Goal: Task Accomplishment & Management: Manage account settings

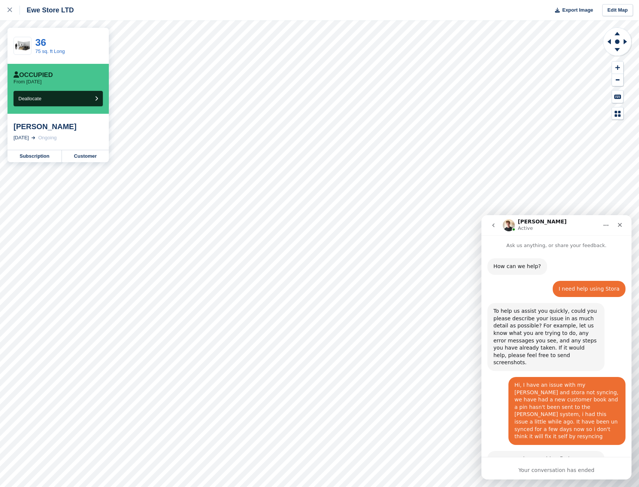
scroll to position [328, 0]
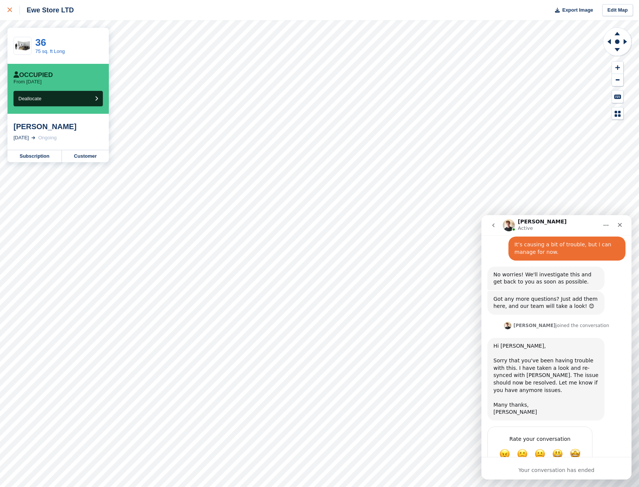
click at [14, 5] on link at bounding box center [10, 10] width 20 height 20
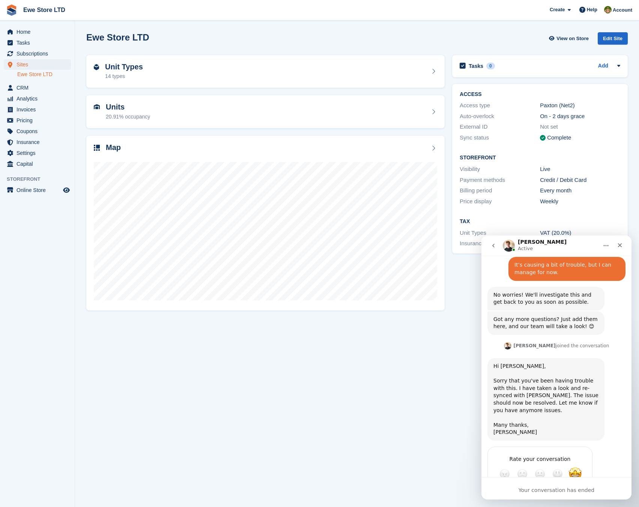
scroll to position [348, 0]
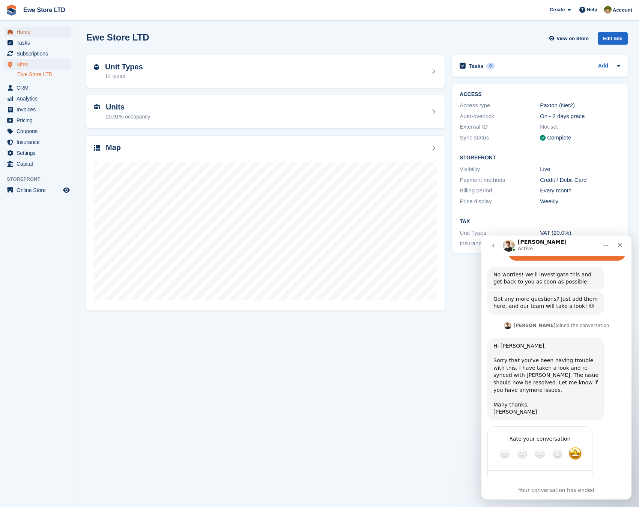
click at [30, 32] on span "Home" at bounding box center [39, 32] width 45 height 11
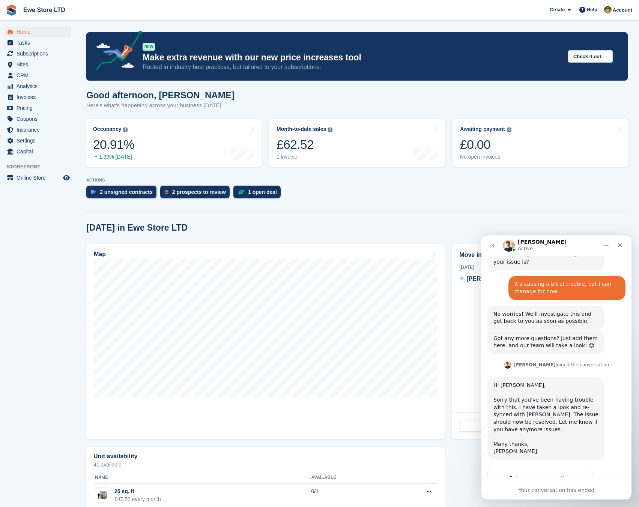
scroll to position [348, 0]
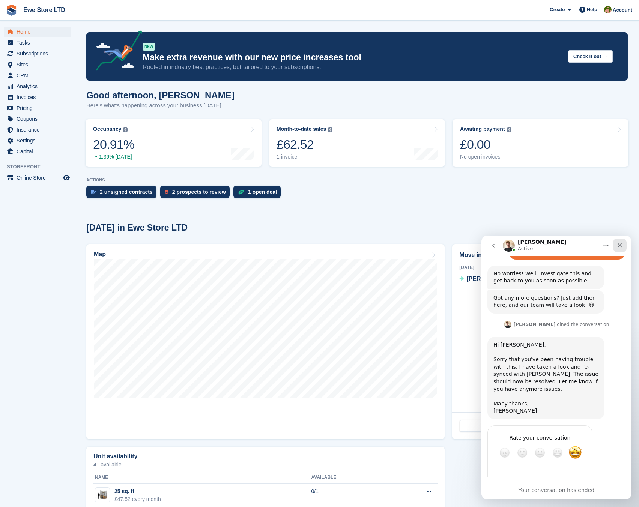
click at [623, 245] on div "Close" at bounding box center [620, 246] width 14 height 14
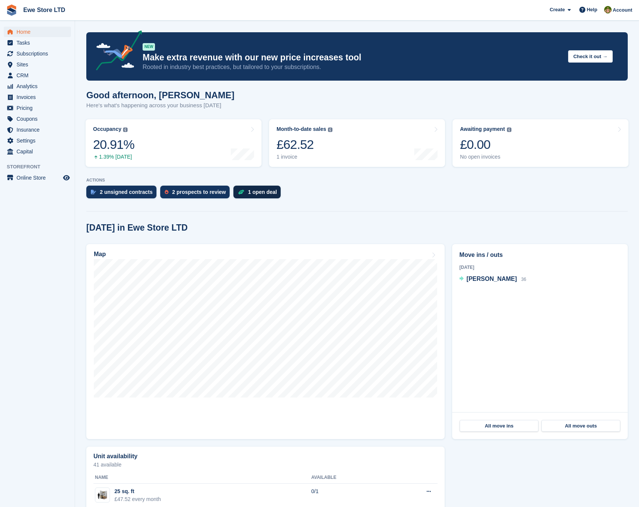
click at [260, 193] on div "1 open deal" at bounding box center [262, 192] width 29 height 6
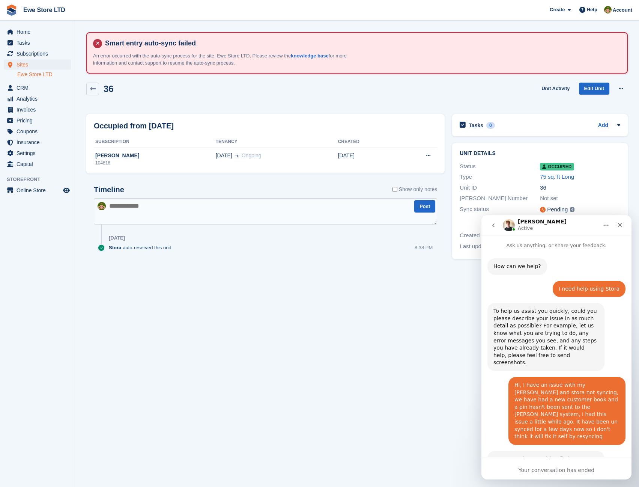
scroll to position [328, 0]
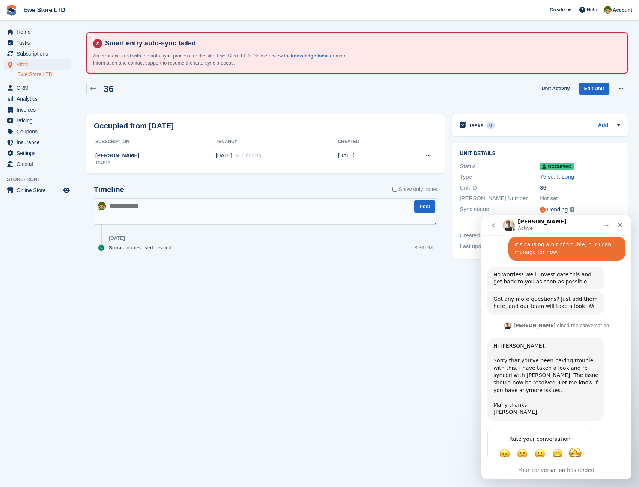
click at [574, 447] on span "Amazing" at bounding box center [576, 454] width 14 height 14
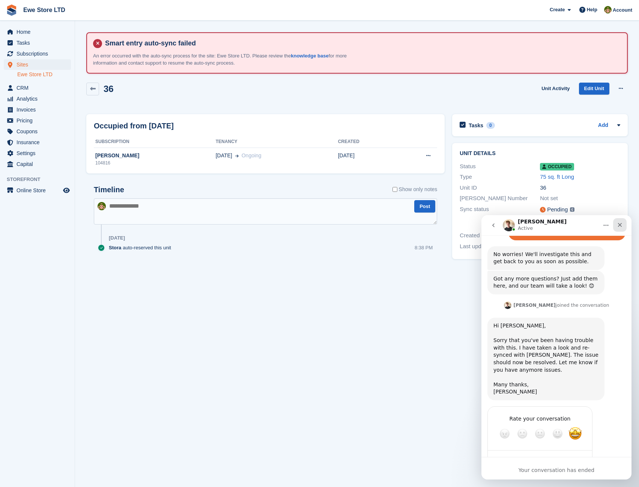
click at [621, 222] on icon "Close" at bounding box center [620, 225] width 6 height 6
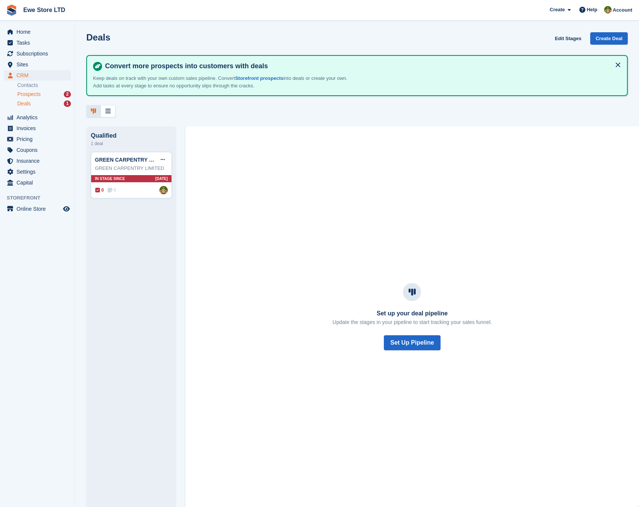
click at [39, 95] on span "Prospects" at bounding box center [28, 94] width 23 height 7
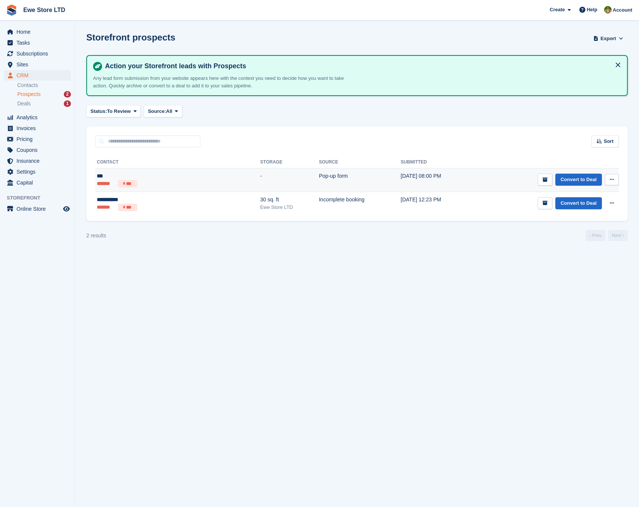
click at [411, 185] on td "02 Sep, 08:00 PM" at bounding box center [437, 180] width 73 height 24
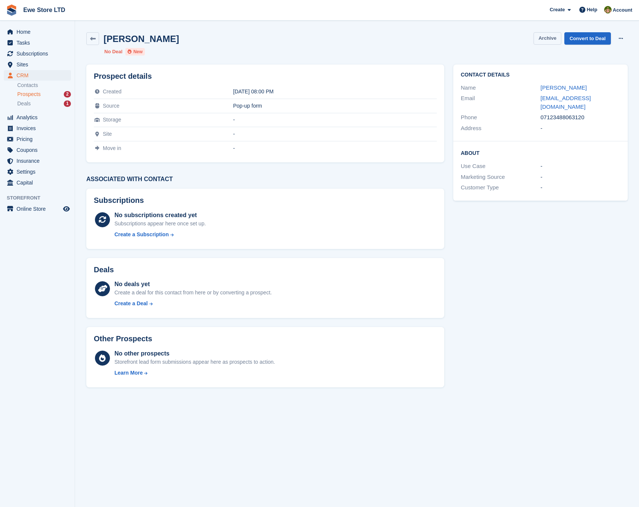
click at [552, 36] on button "Archive" at bounding box center [548, 38] width 28 height 12
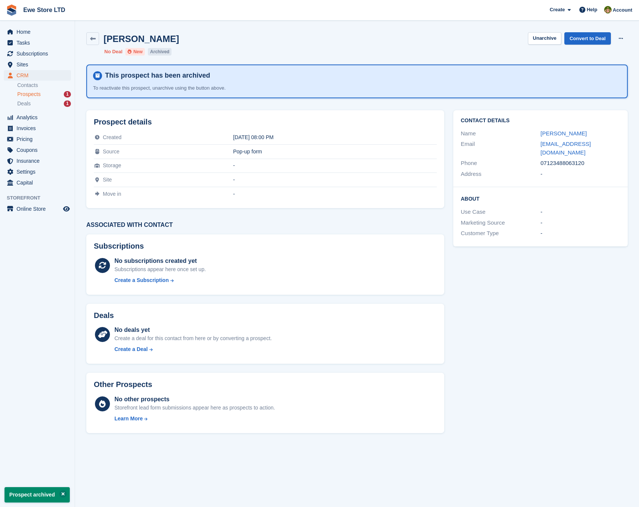
click at [36, 96] on span "Prospects" at bounding box center [28, 94] width 23 height 7
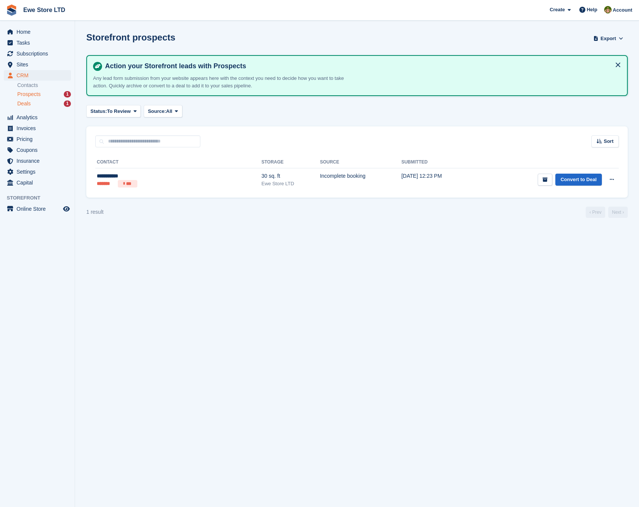
click at [23, 103] on span "Deals" at bounding box center [24, 103] width 14 height 7
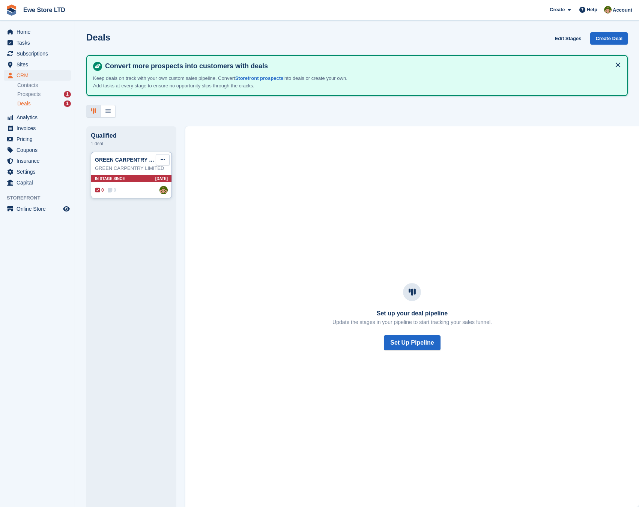
click at [161, 165] on button at bounding box center [163, 159] width 14 height 11
click at [135, 217] on p "Delete deal" at bounding box center [133, 217] width 65 height 10
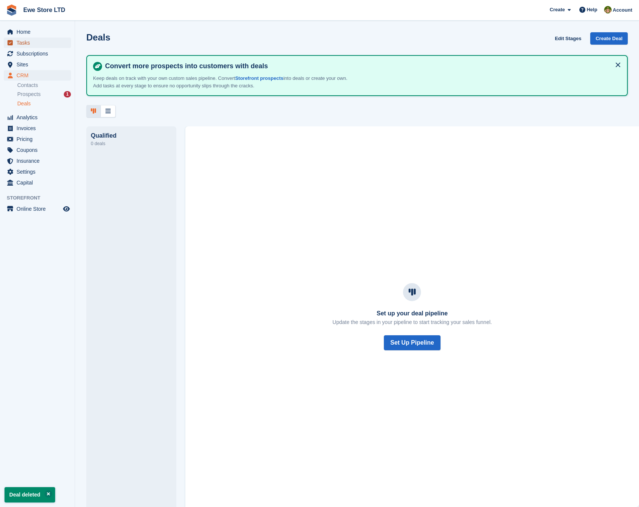
click at [29, 38] on span "Tasks" at bounding box center [39, 43] width 45 height 11
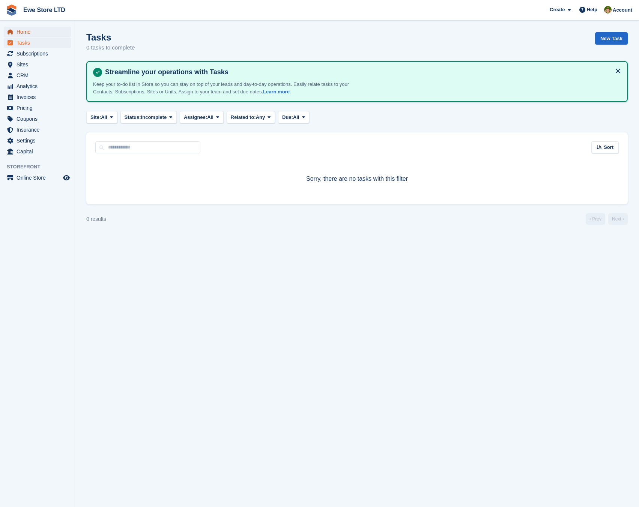
click at [26, 34] on span "Home" at bounding box center [39, 32] width 45 height 11
